Goal: Task Accomplishment & Management: Manage account settings

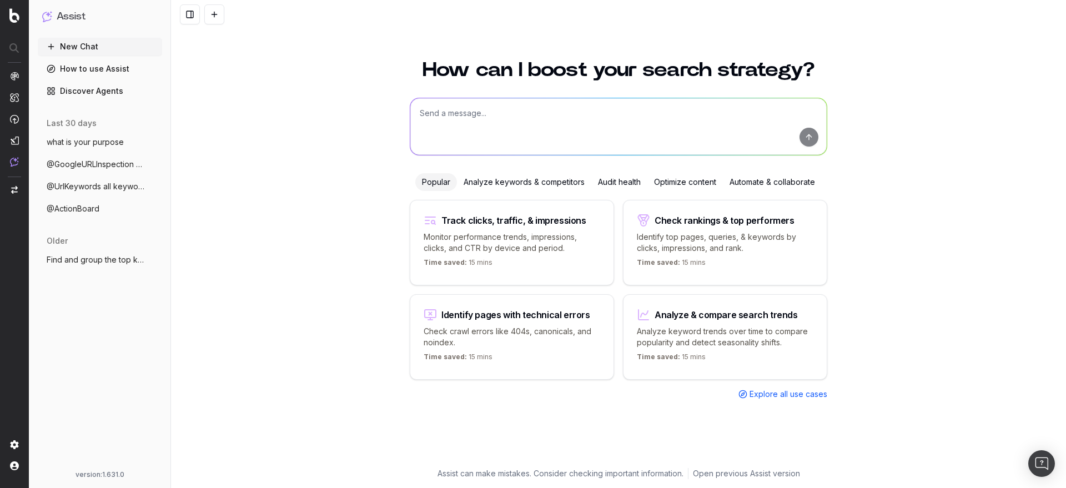
click at [483, 127] on textarea at bounding box center [618, 126] width 417 height 57
paste textarea "What's our share of voice for 'buy league of legends accounts' in the [GEOGRAPH…"
type textarea "@ShareOfVoice What's our share of voice for 'buy league of legends accounts' in…"
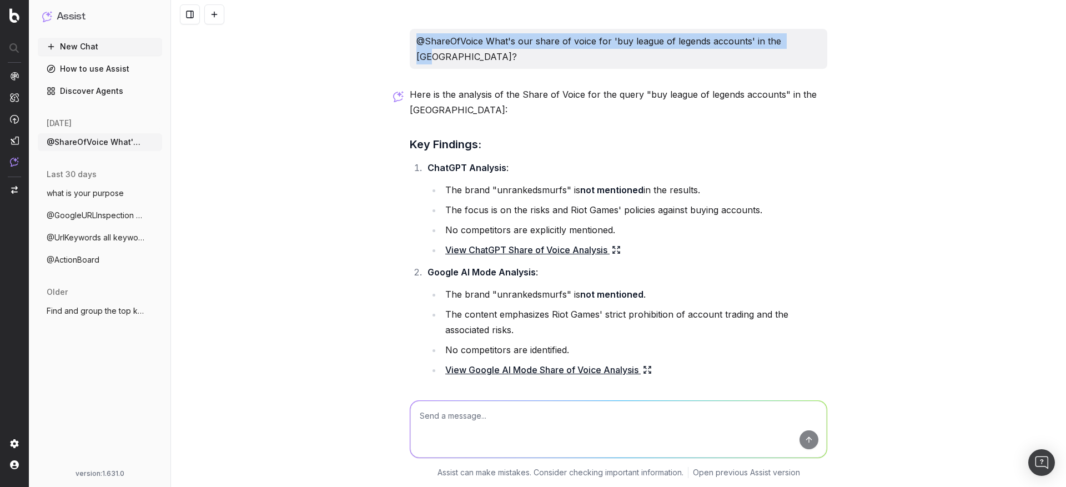
drag, startPoint x: 822, startPoint y: 39, endPoint x: 440, endPoint y: 43, distance: 382.1
click at [440, 43] on div "@ShareOfVoice What's our share of voice for 'buy league of legends accounts' in…" at bounding box center [619, 49] width 418 height 40
copy p "@ShareOfVoice What's our share of voice for 'buy league of legends accounts' in…"
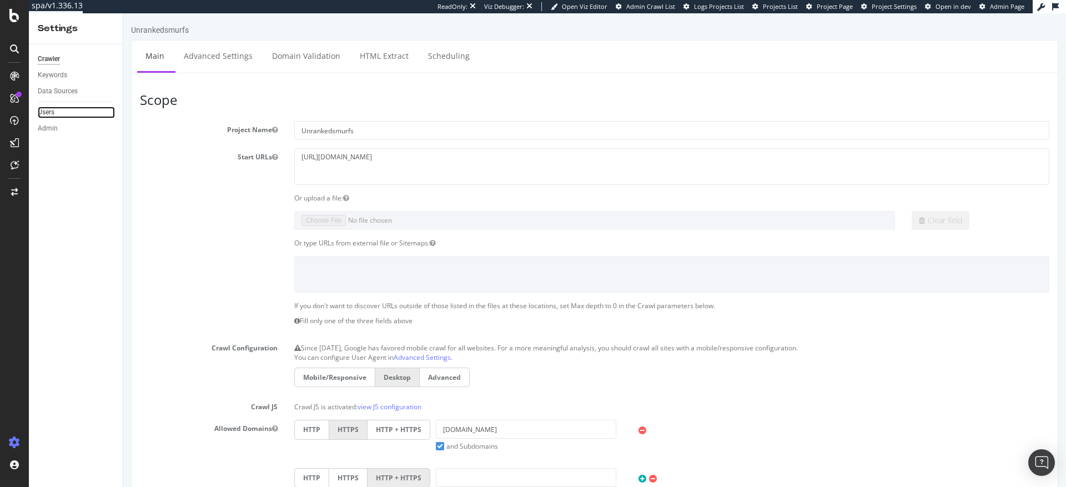
click at [66, 116] on link "Users" at bounding box center [76, 113] width 77 height 12
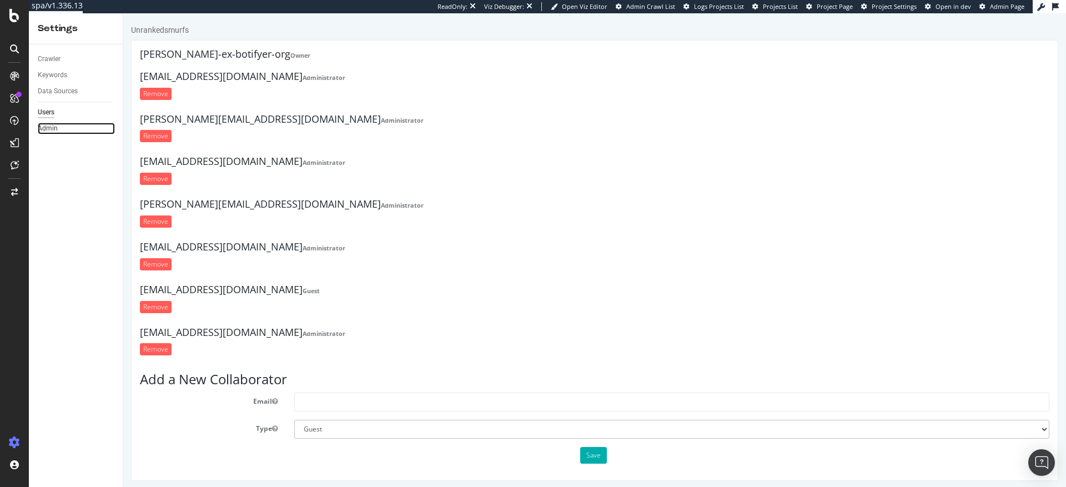
click at [61, 132] on link "Admin" at bounding box center [76, 129] width 77 height 12
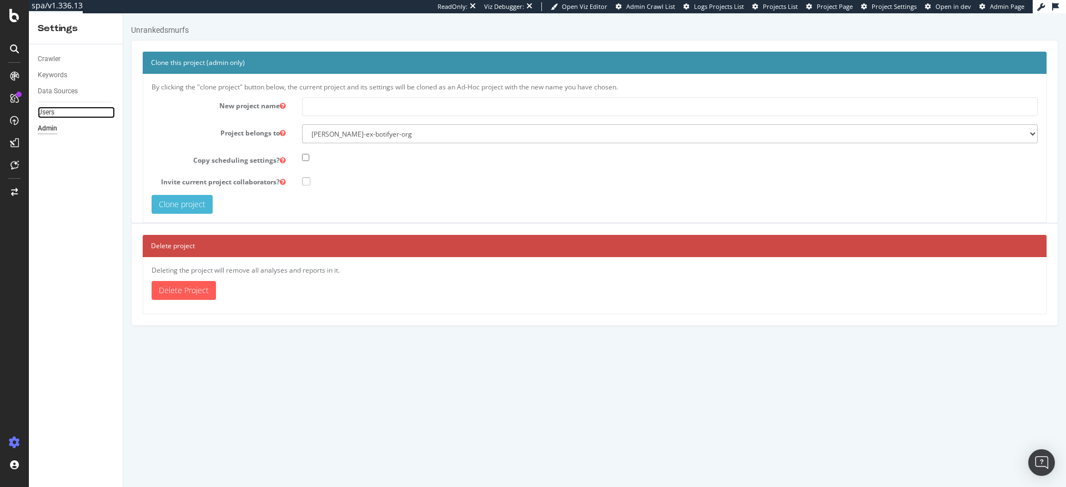
click at [60, 110] on link "Users" at bounding box center [76, 113] width 77 height 12
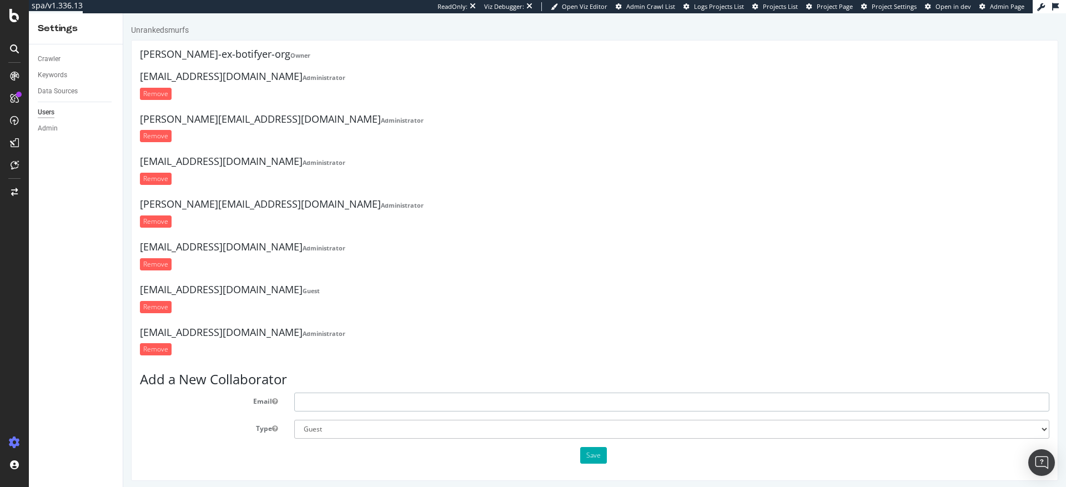
click at [320, 400] on input "text" at bounding box center [671, 402] width 755 height 19
type input "[PERSON_NAME]"
drag, startPoint x: 52, startPoint y: 115, endPoint x: 51, endPoint y: 122, distance: 6.8
click at [52, 115] on div "Users" at bounding box center [46, 113] width 17 height 12
click at [53, 129] on div "Admin" at bounding box center [48, 129] width 20 height 12
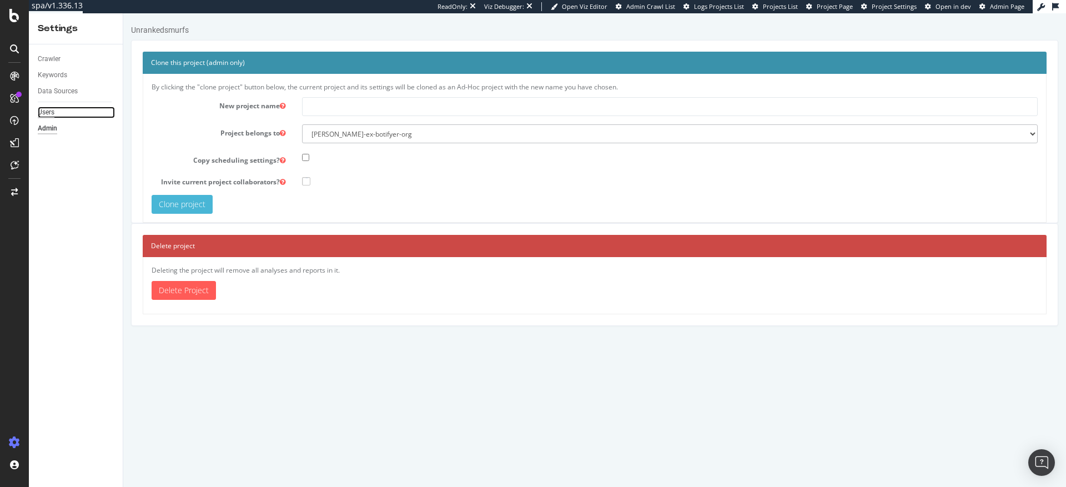
click at [51, 111] on div "Users" at bounding box center [46, 113] width 17 height 12
